Goal: Book appointment/travel/reservation

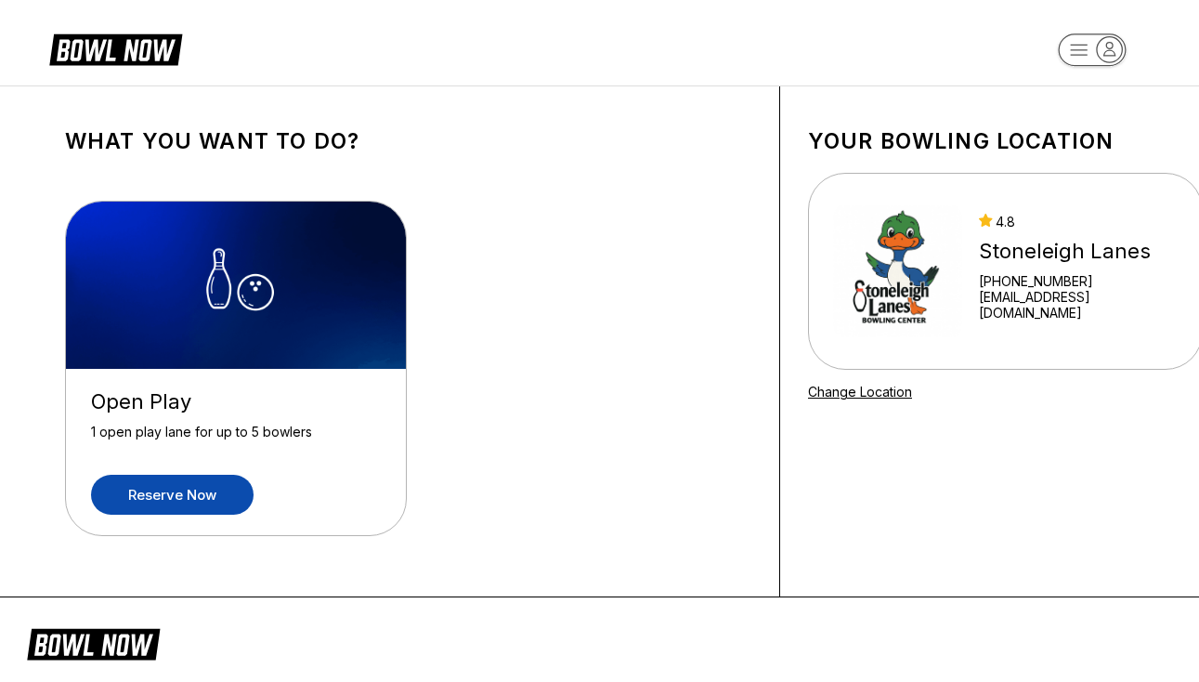
click at [185, 489] on link "Reserve now" at bounding box center [172, 495] width 163 height 40
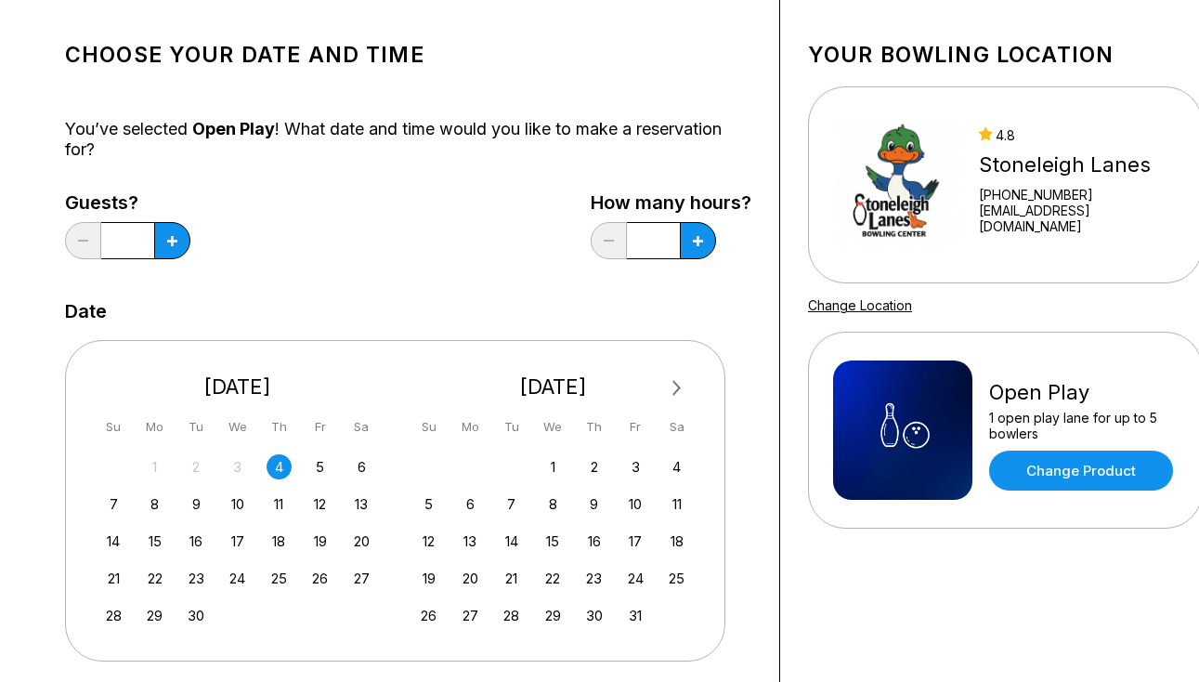
scroll to position [87, 0]
click at [282, 463] on div "4" at bounding box center [279, 465] width 25 height 25
click at [978, 155] on div "4.8 [GEOGRAPHIC_DATA] [PHONE_NUMBER] [EMAIL_ADDRESS][DOMAIN_NAME]" at bounding box center [1005, 183] width 345 height 139
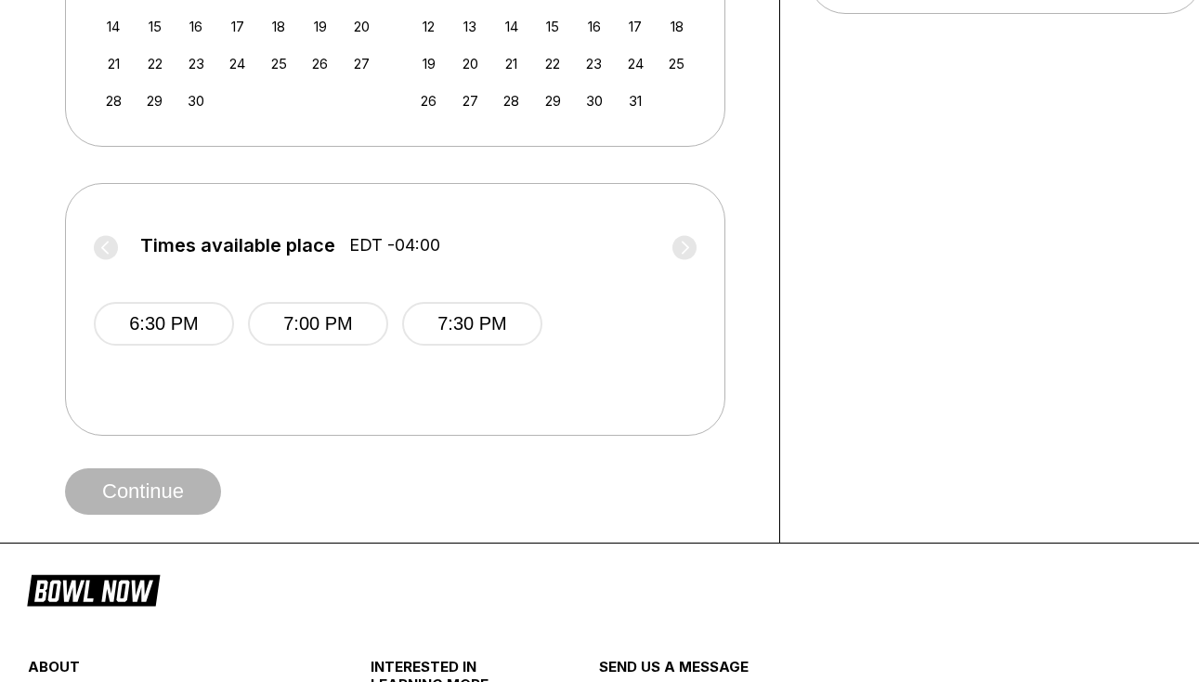
scroll to position [638, 0]
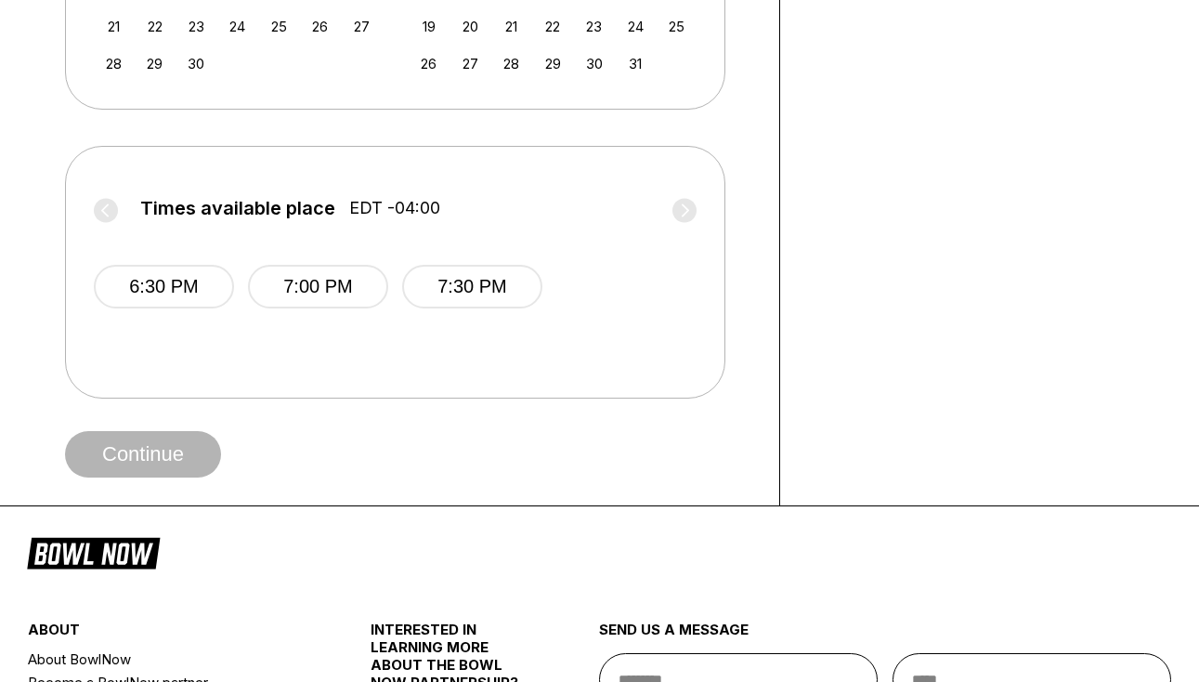
click at [104, 217] on label "Times available place EDT -04:00" at bounding box center [395, 213] width 603 height 30
click at [685, 205] on label "Times available place EDT -04:00" at bounding box center [395, 213] width 603 height 30
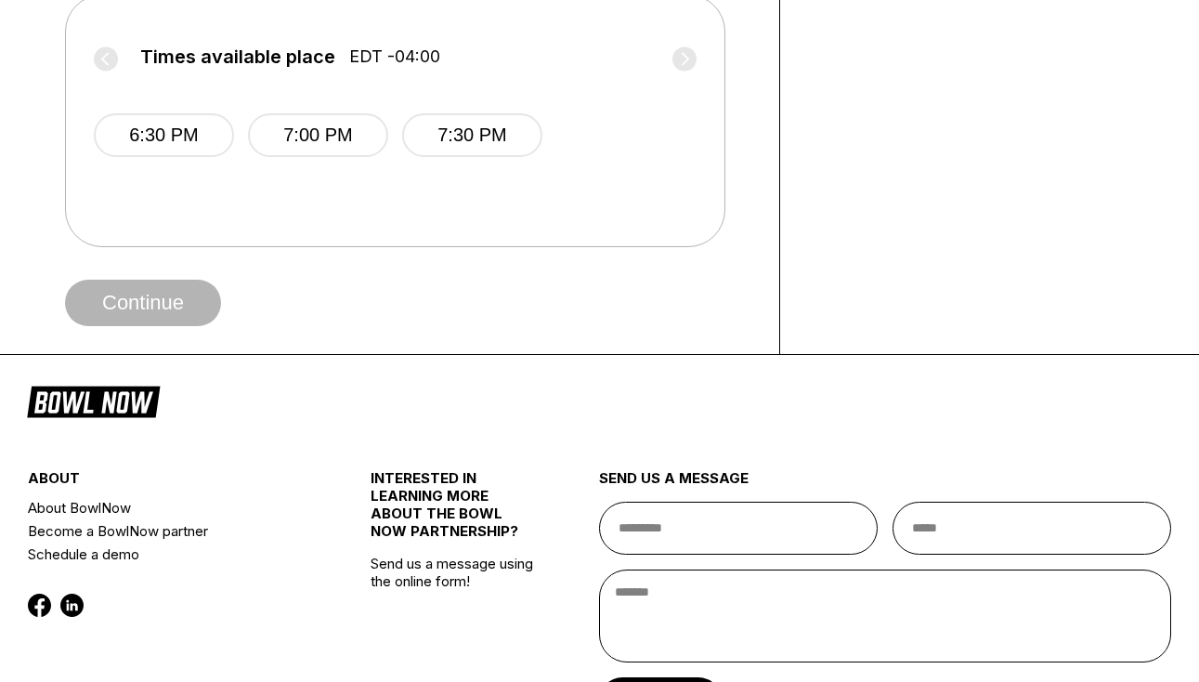
scroll to position [790, 0]
click at [113, 62] on label "Times available place EDT -04:00" at bounding box center [395, 61] width 603 height 30
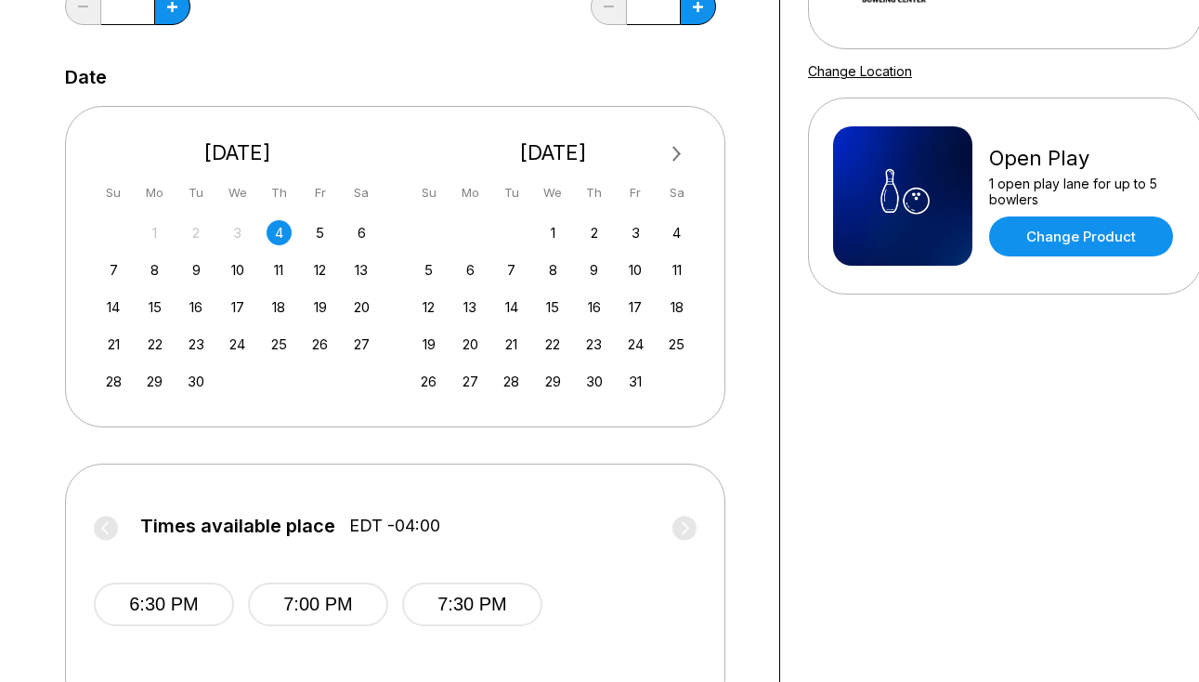
scroll to position [367, 0]
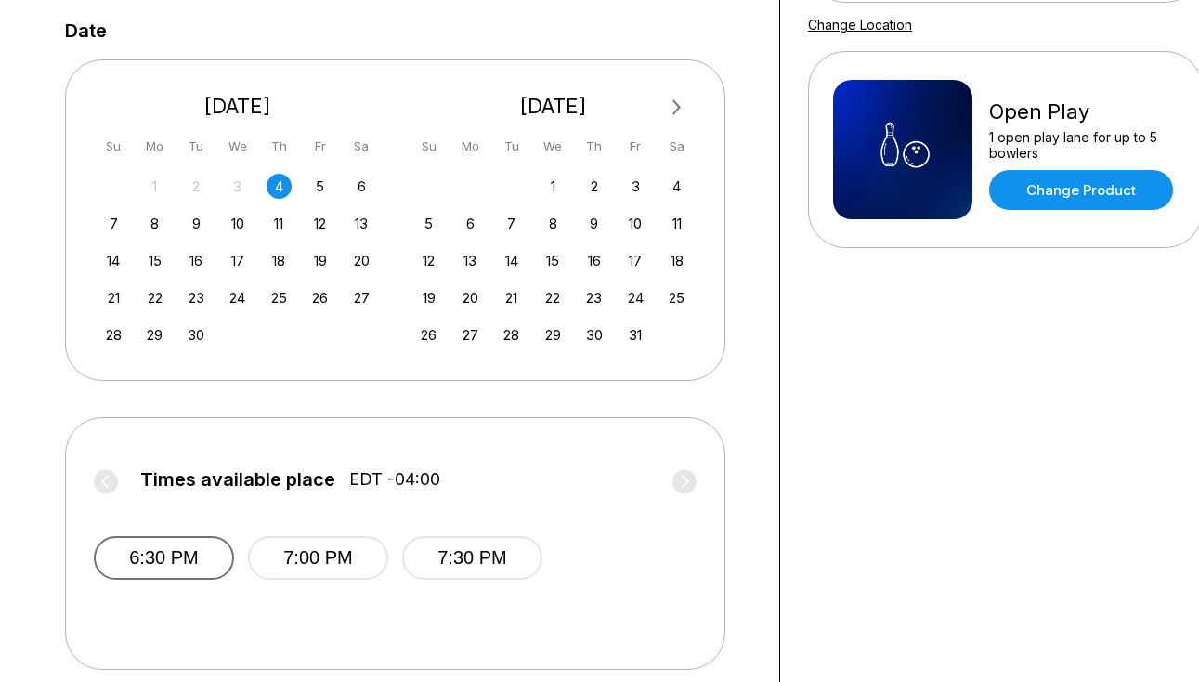
click at [153, 556] on button "6:30 PM" at bounding box center [164, 558] width 140 height 44
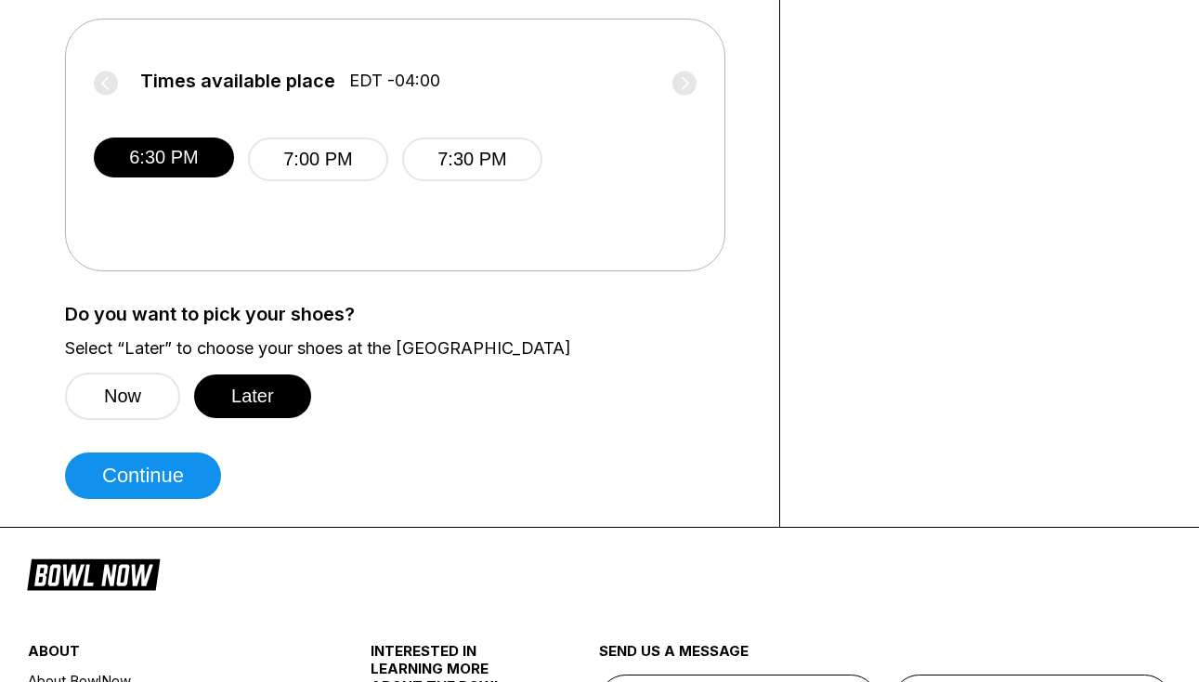
scroll to position [790, 0]
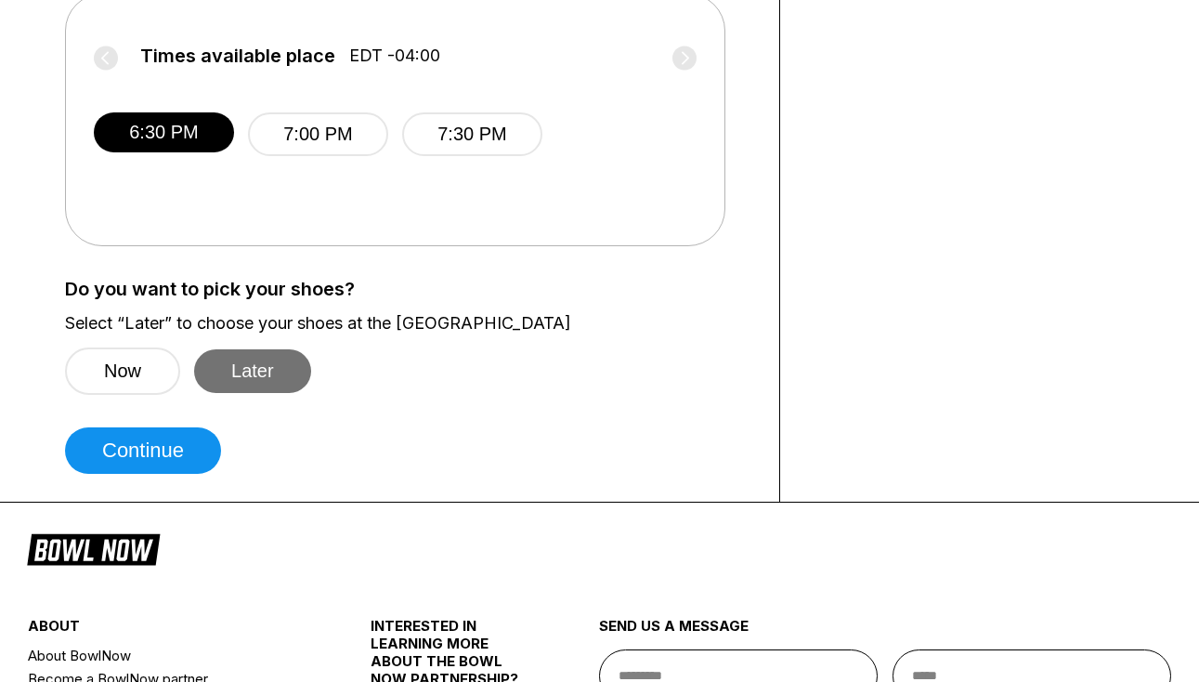
click at [246, 380] on button "Later" at bounding box center [252, 371] width 117 height 44
click at [270, 363] on button "Later" at bounding box center [252, 371] width 117 height 44
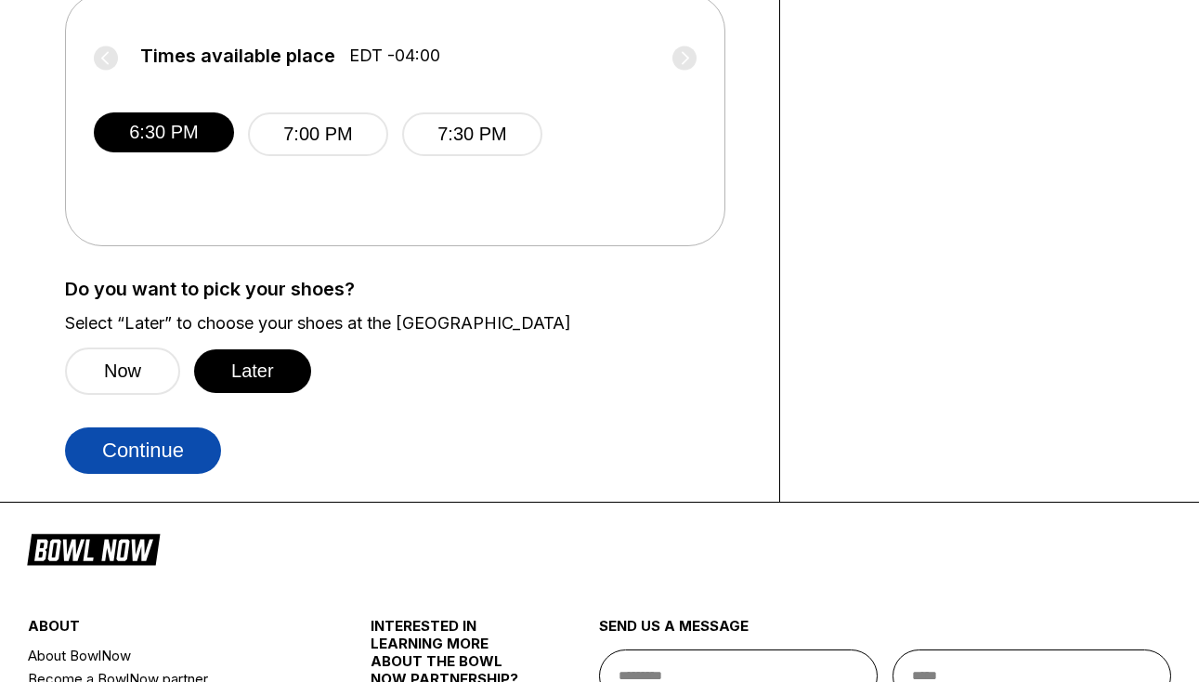
click at [189, 450] on button "Continue" at bounding box center [143, 450] width 156 height 46
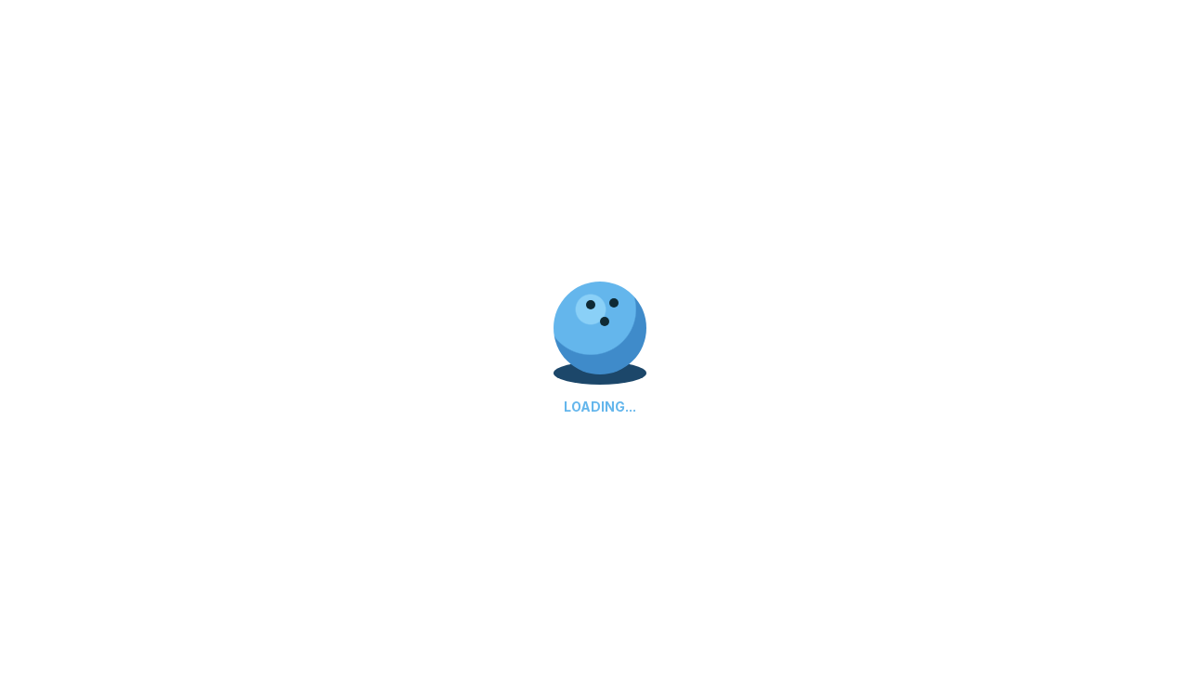
select select "**"
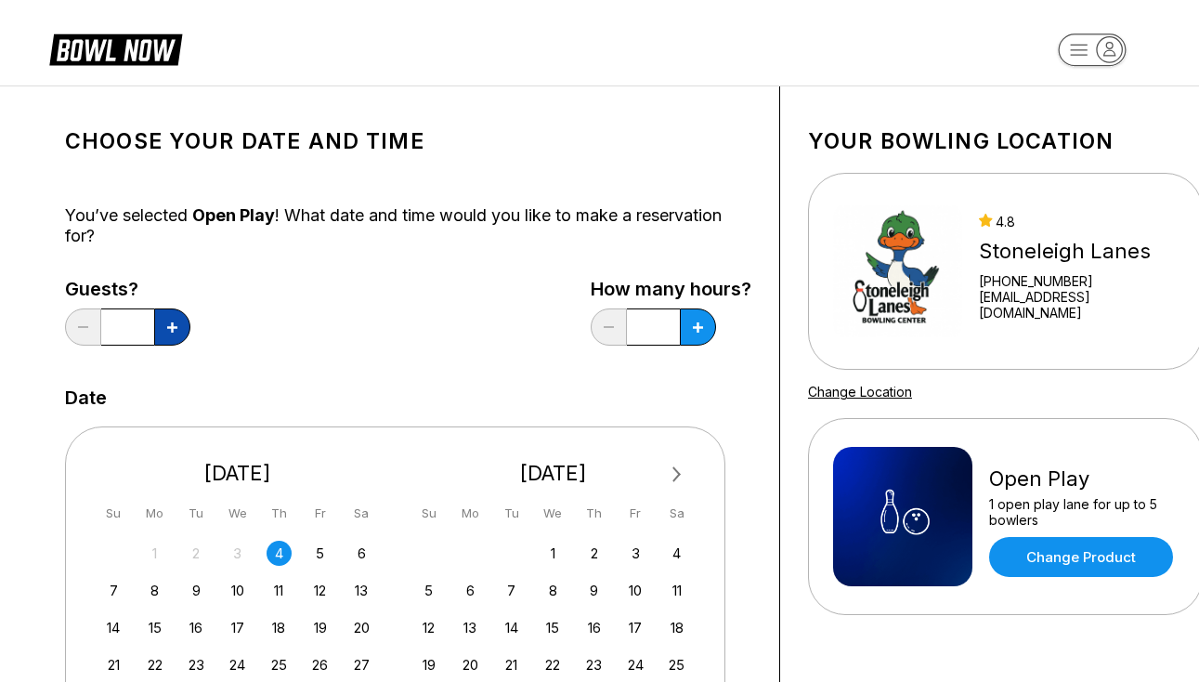
click at [175, 333] on icon at bounding box center [172, 327] width 10 height 10
type input "*"
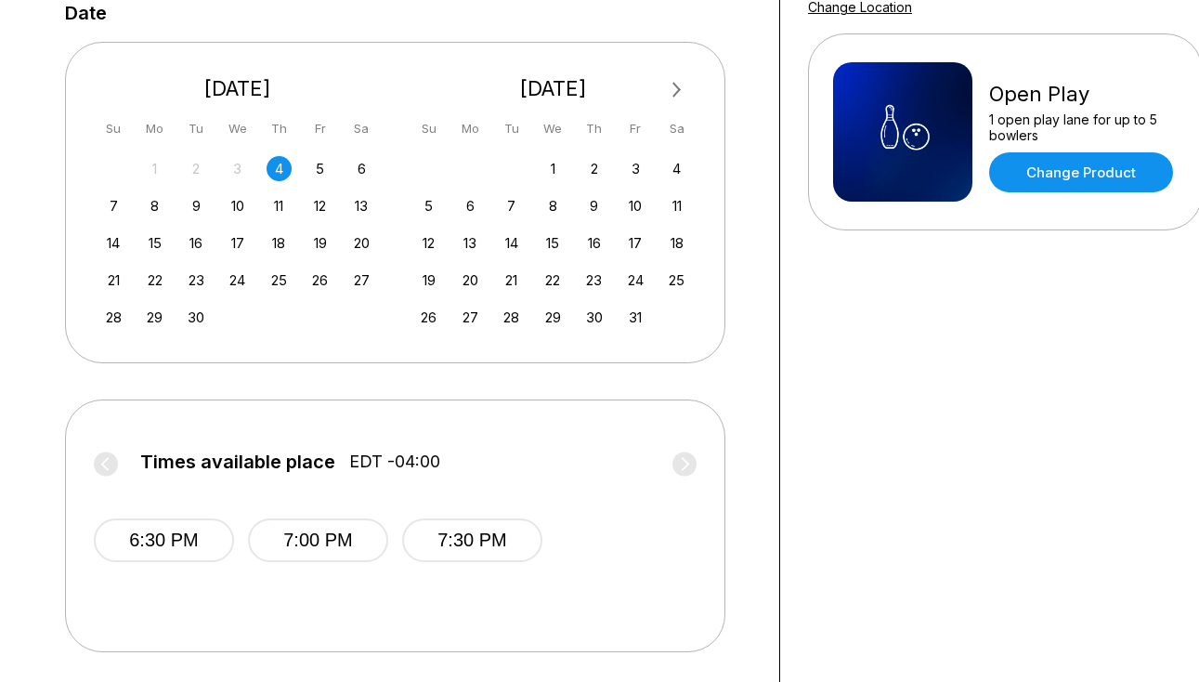
scroll to position [414, 0]
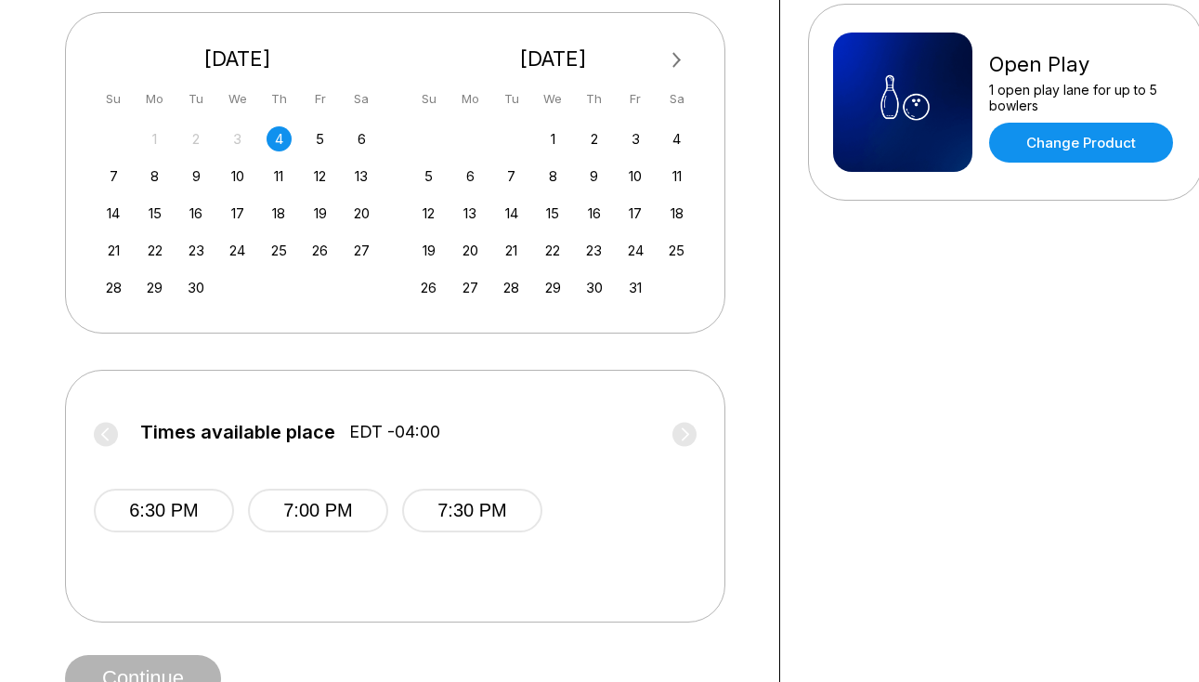
click at [103, 427] on label "Times available place EDT -04:00" at bounding box center [395, 437] width 603 height 30
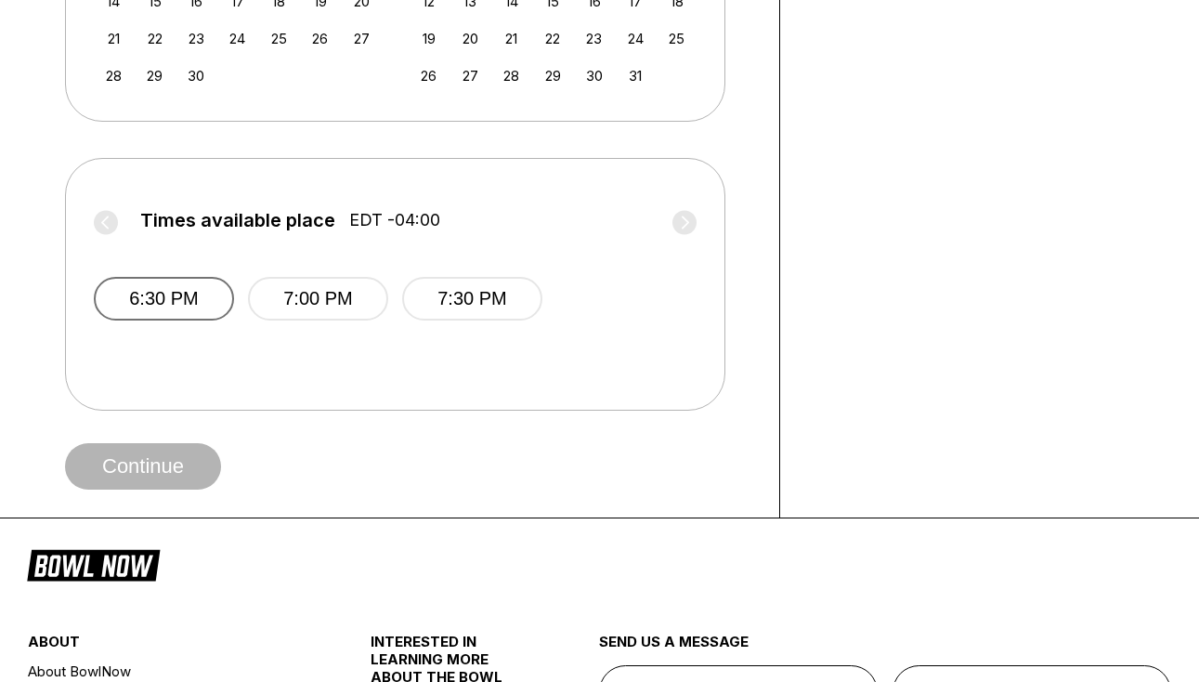
click at [195, 297] on button "6:30 PM" at bounding box center [164, 299] width 140 height 44
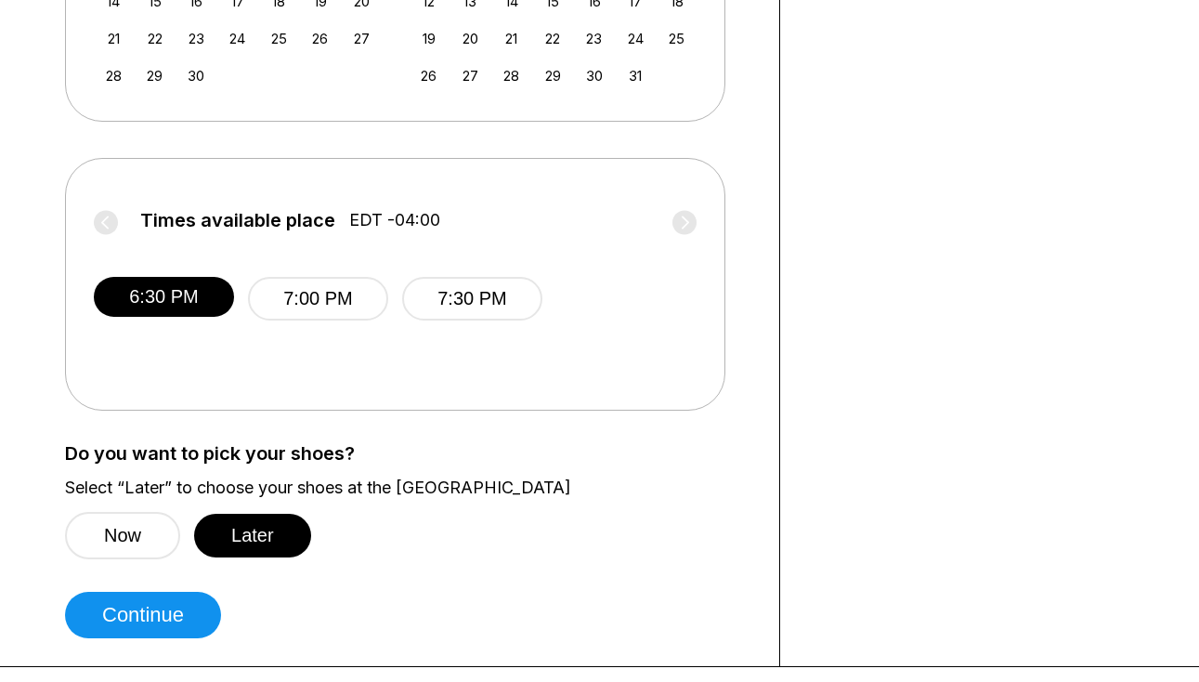
click at [109, 226] on label "Times available place EDT -04:00" at bounding box center [395, 225] width 603 height 30
click at [147, 237] on label "Times available place EDT -04:00" at bounding box center [395, 225] width 603 height 30
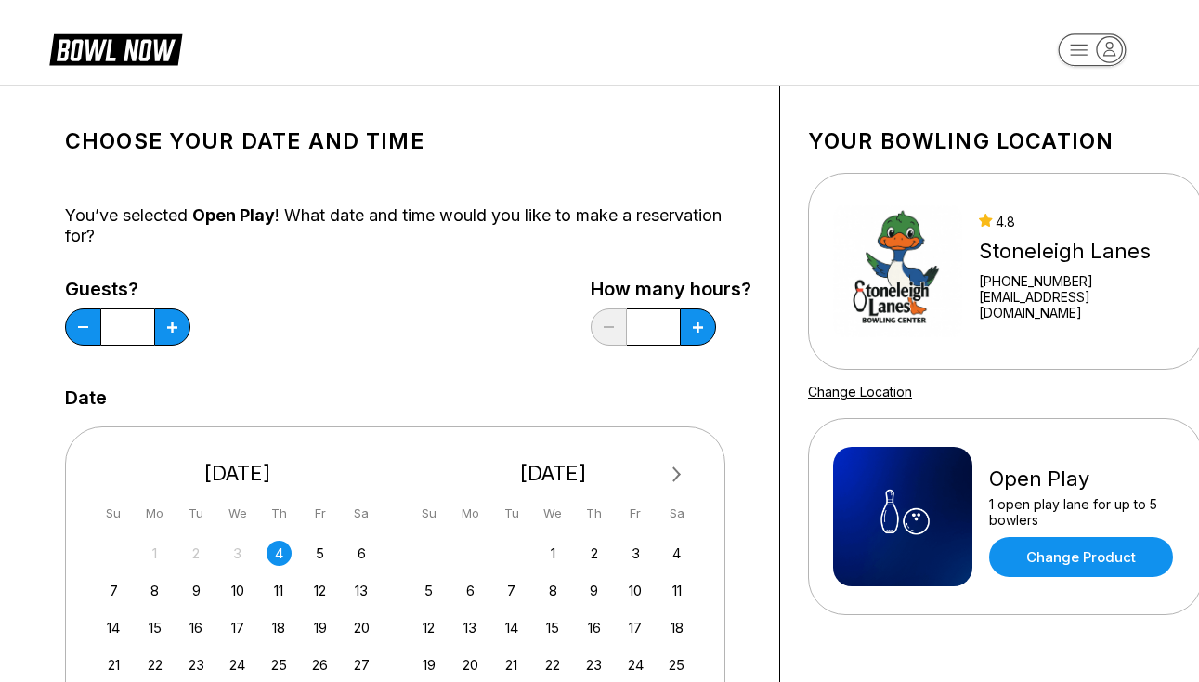
scroll to position [0, 0]
click at [121, 57] on icon at bounding box center [115, 48] width 133 height 35
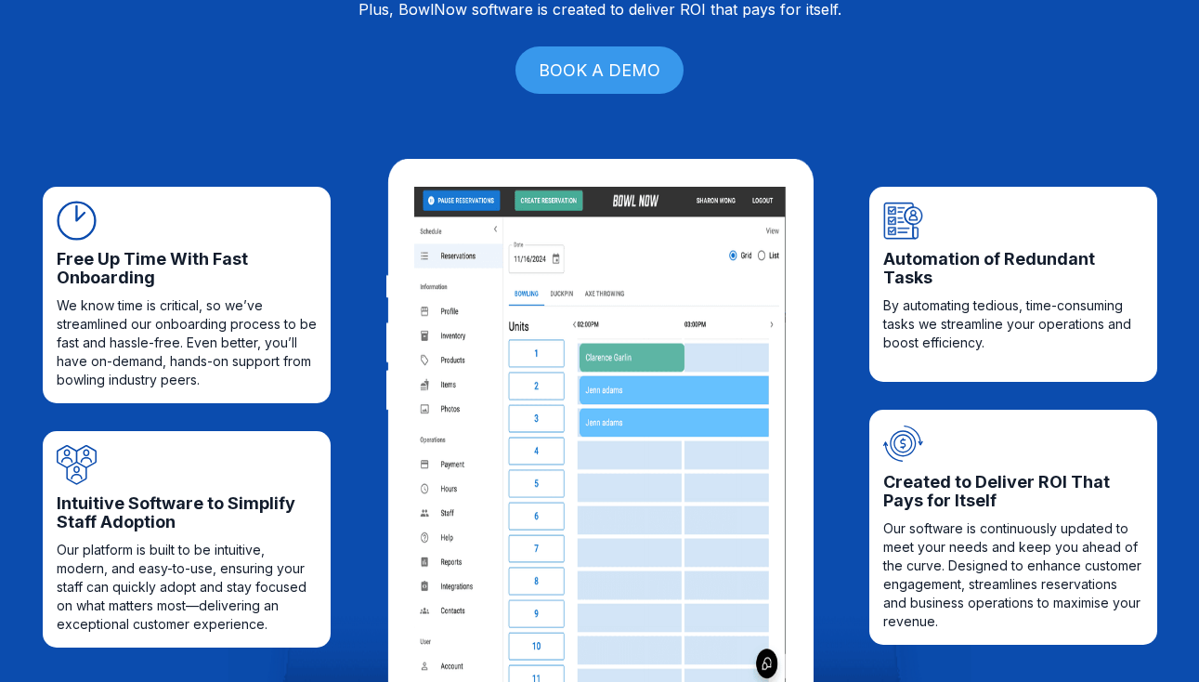
scroll to position [161, 0]
